Goal: Leave review/rating: Share an evaluation or opinion about a product, service, or content

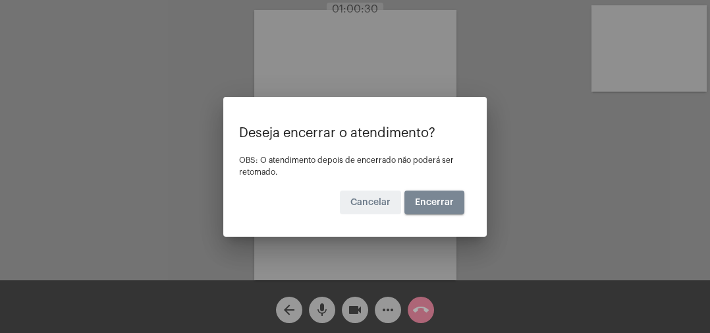
click at [443, 209] on button "Encerrar" at bounding box center [434, 202] width 60 height 24
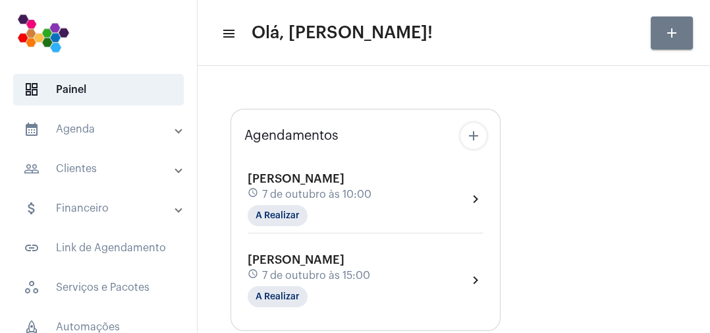
type input "[URL][DOMAIN_NAME]"
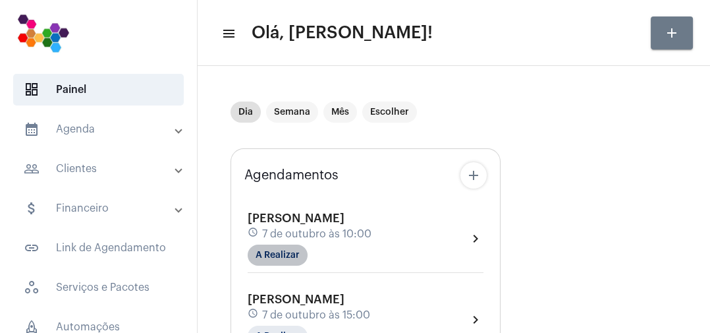
click at [296, 256] on mat-chip "A Realizar" at bounding box center [278, 254] width 60 height 21
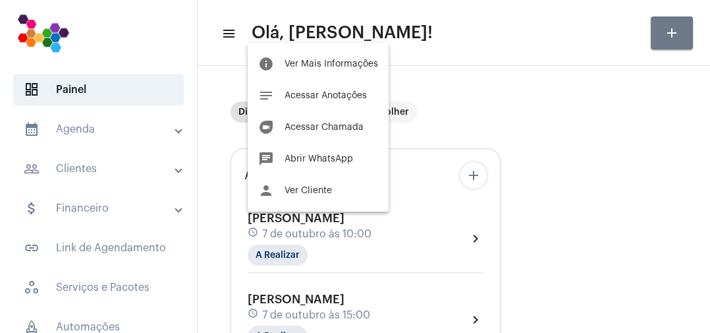
click at [354, 55] on button "info Ver Mais Informações" at bounding box center [318, 64] width 141 height 32
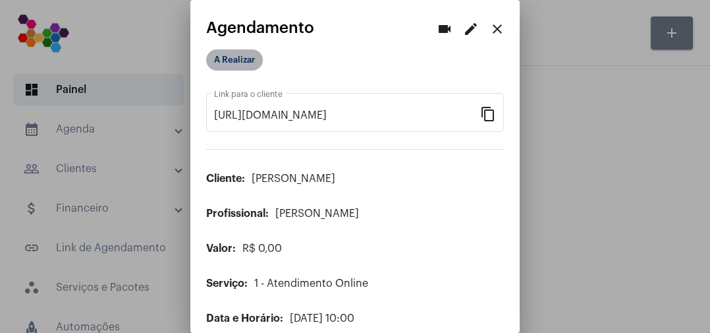
click at [251, 54] on mat-chip "A Realizar" at bounding box center [234, 59] width 57 height 21
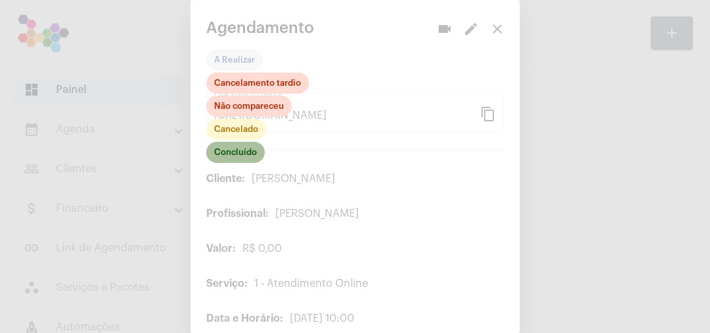
click at [248, 154] on mat-chip "Concluído" at bounding box center [235, 152] width 59 height 21
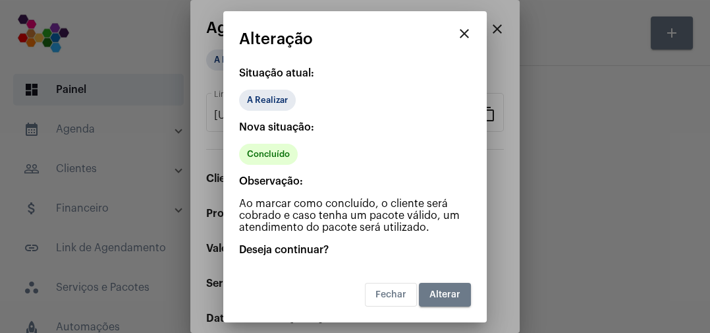
click at [445, 288] on button "Alterar" at bounding box center [445, 295] width 52 height 24
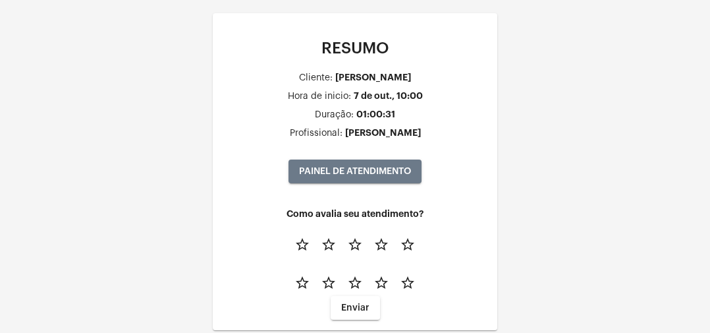
click at [404, 233] on button "star_border" at bounding box center [407, 244] width 26 height 26
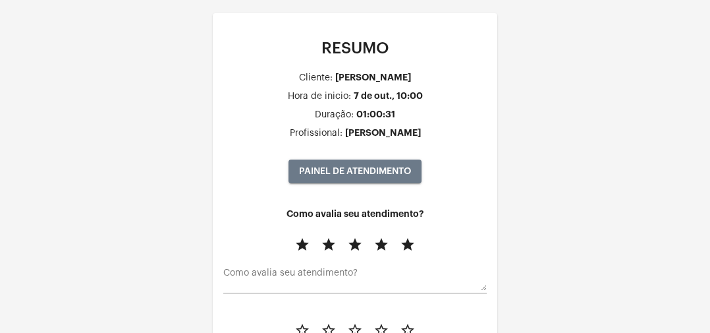
click at [411, 277] on textarea "Como avalia seu atendimento?" at bounding box center [354, 279] width 263 height 24
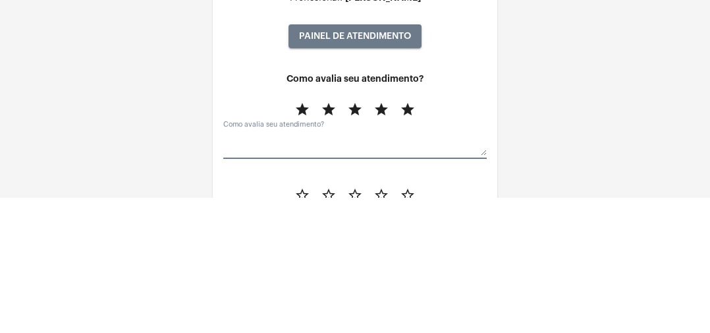
scroll to position [7, 0]
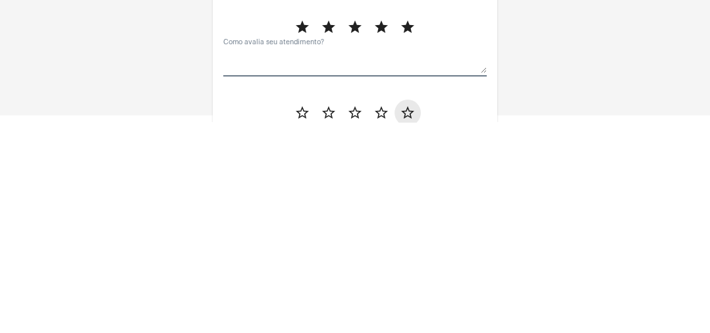
click at [406, 326] on mat-icon "star_border" at bounding box center [408, 323] width 16 height 16
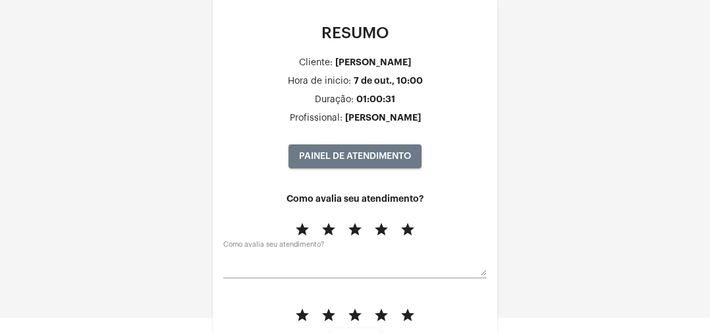
scroll to position [20, 0]
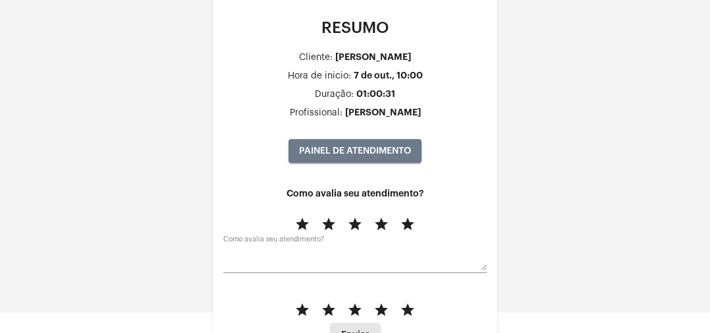
click at [367, 329] on button "Enviar" at bounding box center [355, 335] width 49 height 24
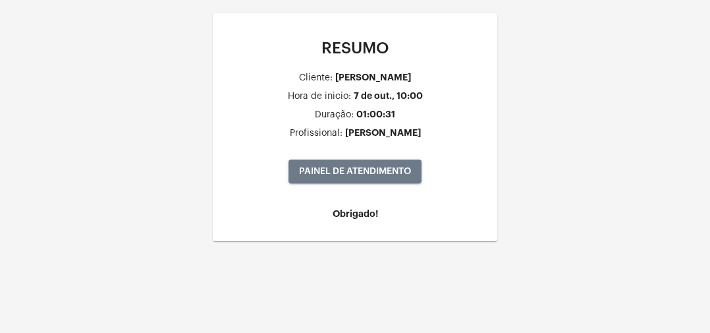
scroll to position [0, 0]
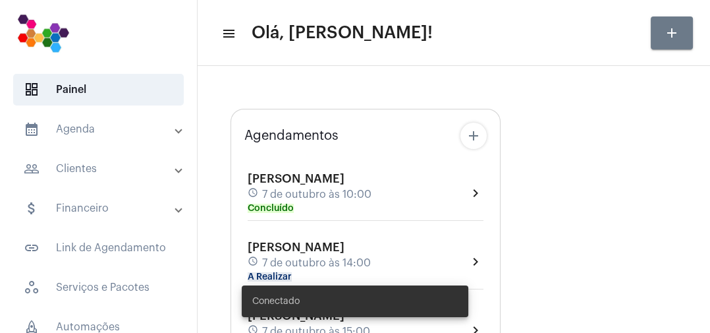
type input "[URL][DOMAIN_NAME]"
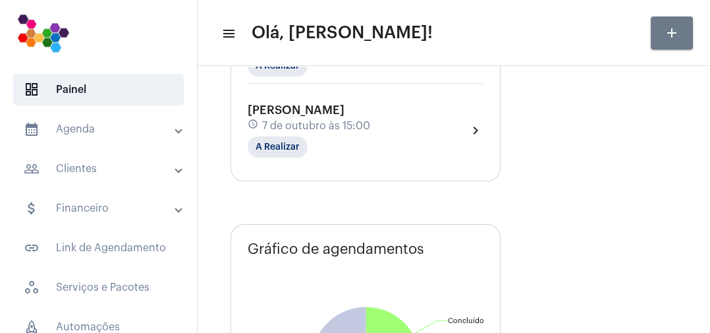
scroll to position [242, 0]
